Goal: Information Seeking & Learning: Learn about a topic

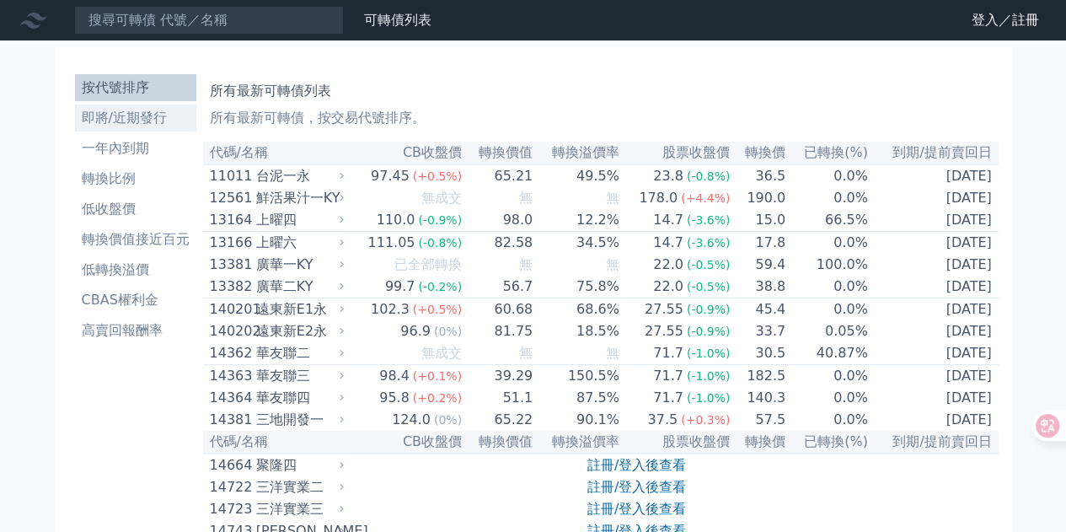
click at [142, 124] on li "即將/近期發行" at bounding box center [135, 118] width 121 height 20
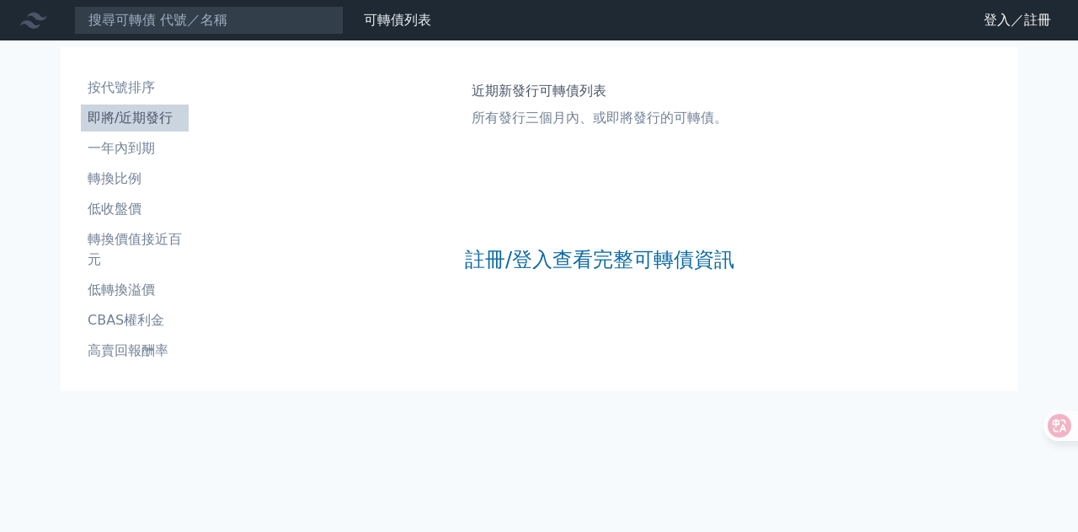
click at [584, 275] on div "註冊/登入查看完整可轉債資訊" at bounding box center [600, 259] width 270 height 222
click at [575, 262] on link "註冊/登入查看完整可轉債資訊" at bounding box center [600, 259] width 270 height 27
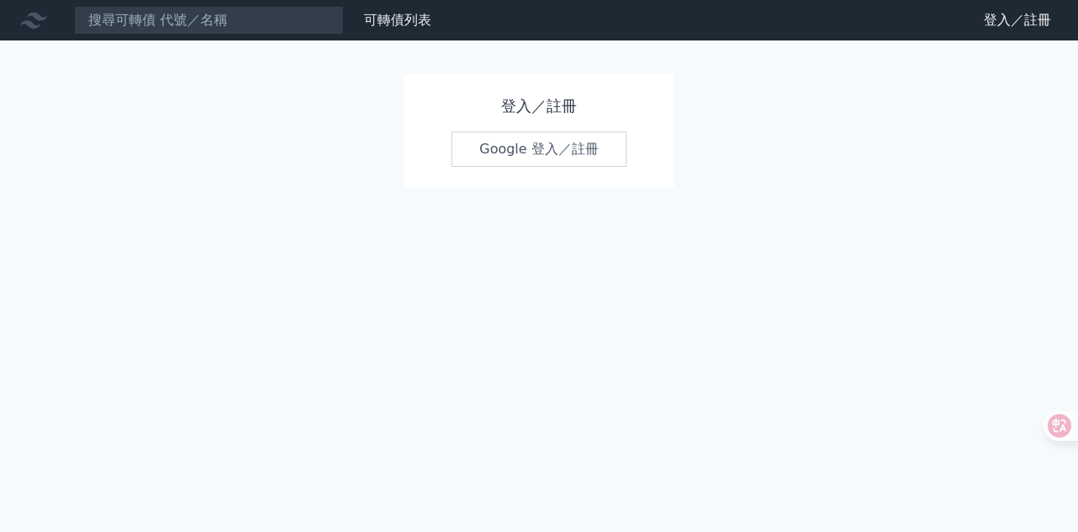
click at [526, 159] on link "Google 登入／註冊" at bounding box center [539, 148] width 175 height 35
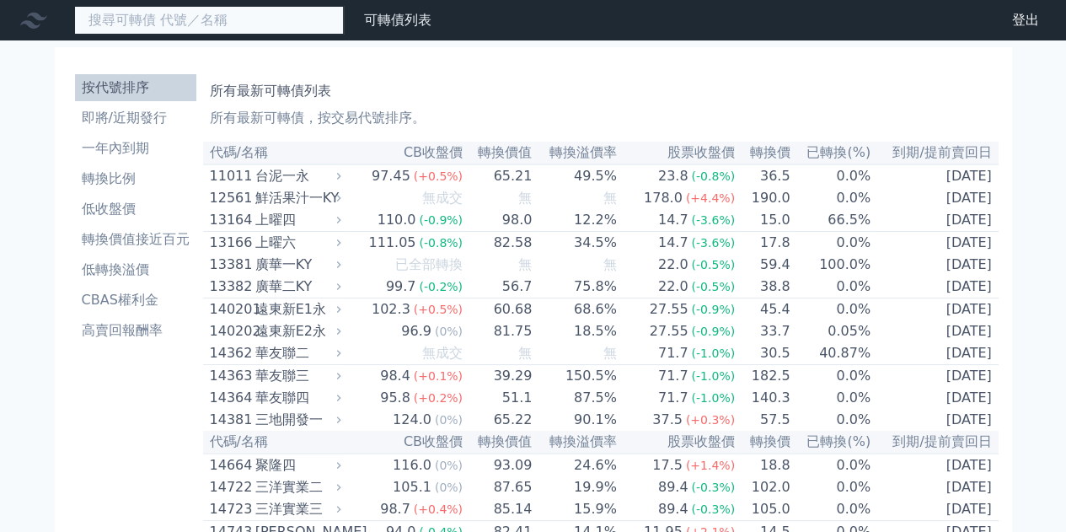
click at [148, 24] on input at bounding box center [209, 20] width 270 height 29
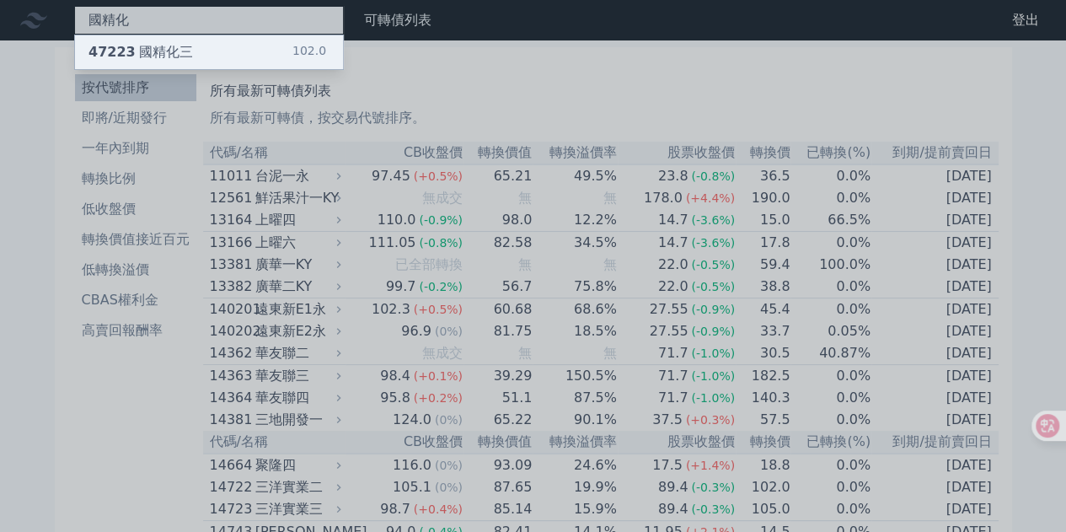
type input "國精化"
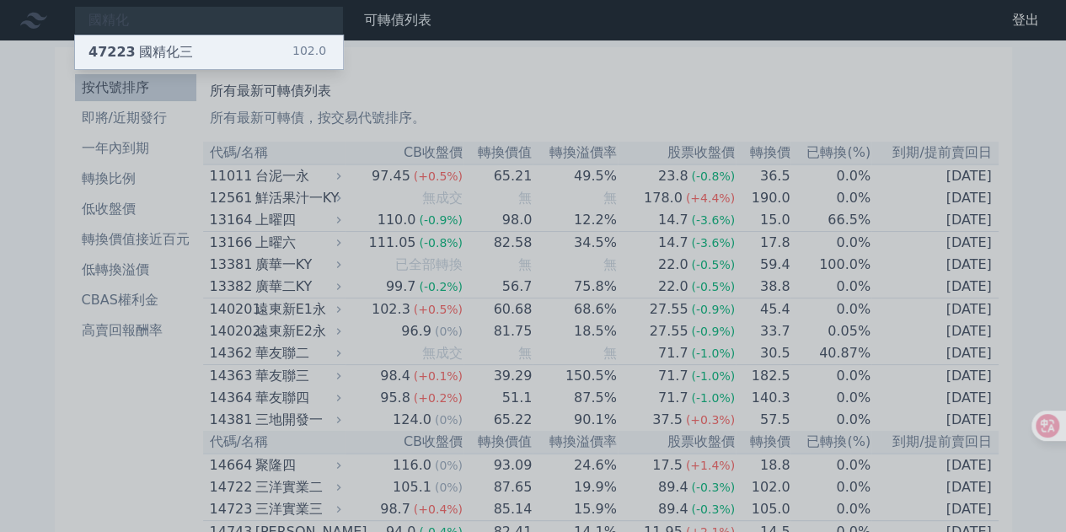
click at [168, 53] on div "47223 國精化三" at bounding box center [140, 52] width 104 height 20
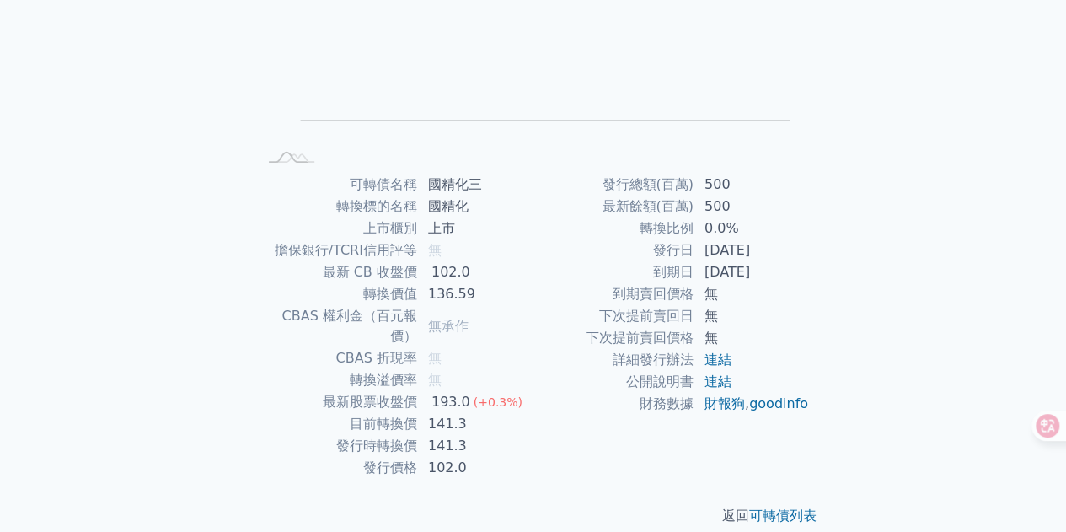
scroll to position [248, 0]
